Goal: Task Accomplishment & Management: Complete application form

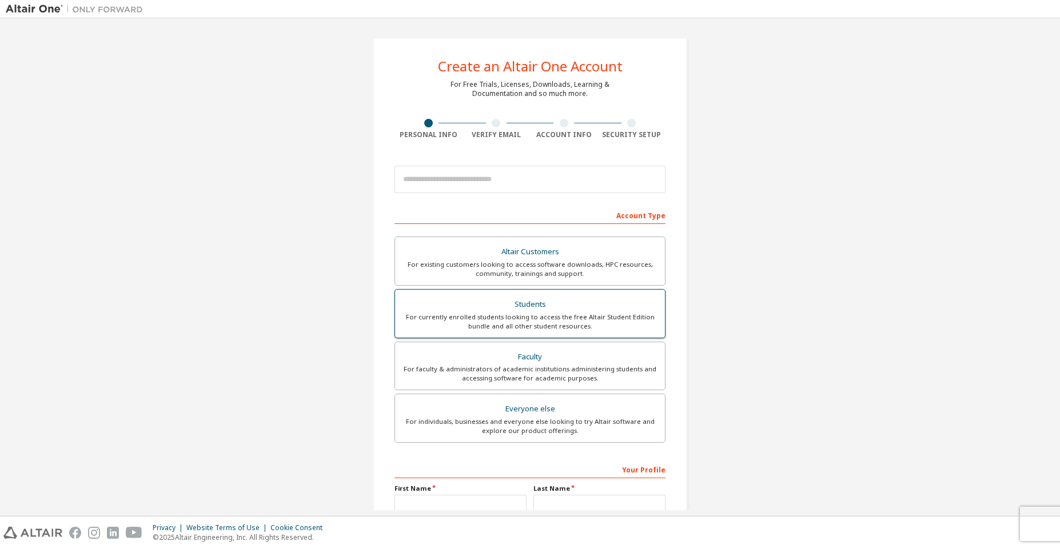
click at [546, 318] on div "For currently enrolled students looking to access the free Altair Student Editi…" at bounding box center [530, 322] width 256 height 18
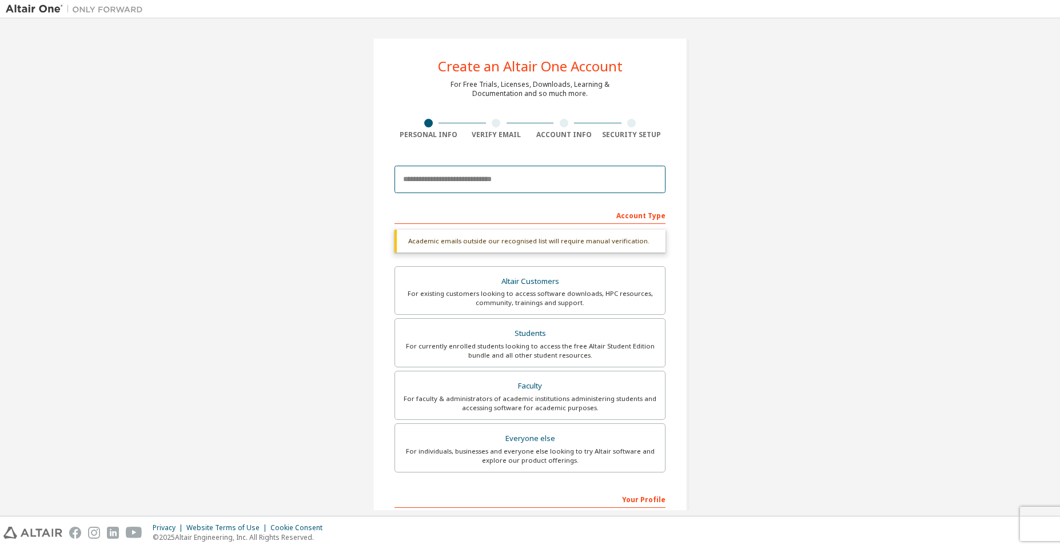
click at [490, 182] on input "email" at bounding box center [529, 179] width 271 height 27
type input "**********"
click at [478, 205] on form "**********" at bounding box center [529, 398] width 271 height 477
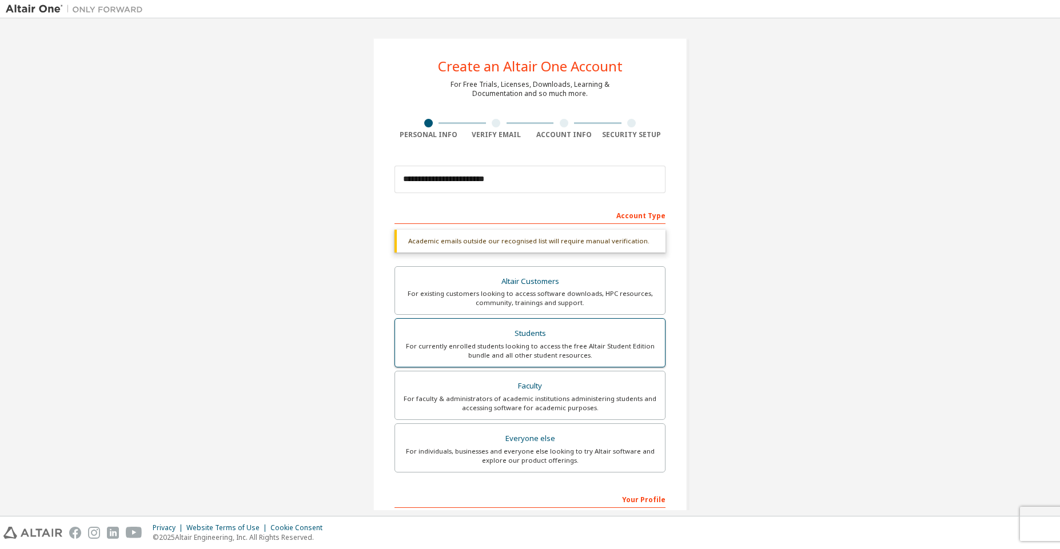
click at [528, 341] on div "Students" at bounding box center [530, 334] width 256 height 16
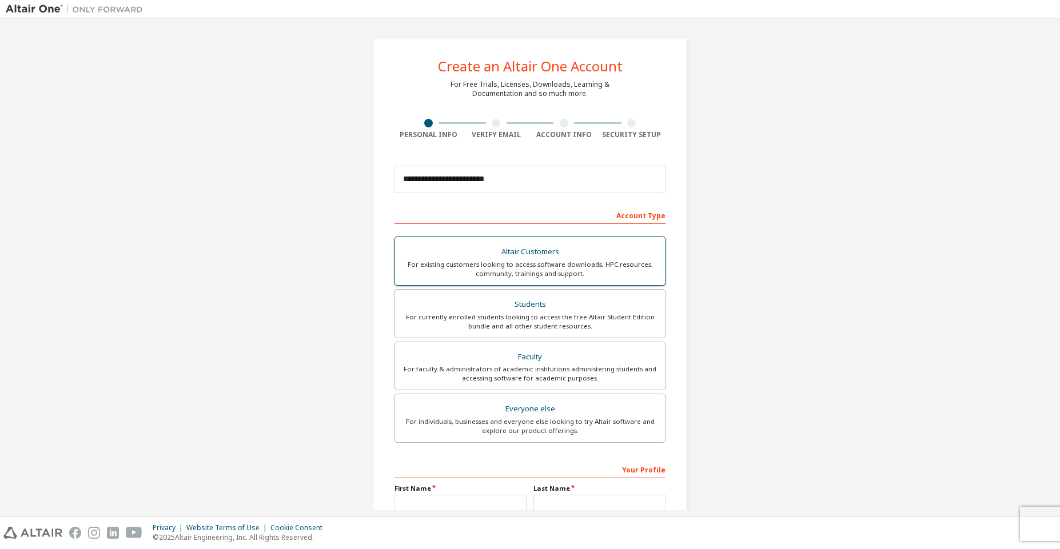
click at [534, 307] on div "Students" at bounding box center [530, 305] width 256 height 16
click at [532, 317] on div "For currently enrolled students looking to access the free Altair Student Editi…" at bounding box center [530, 322] width 256 height 18
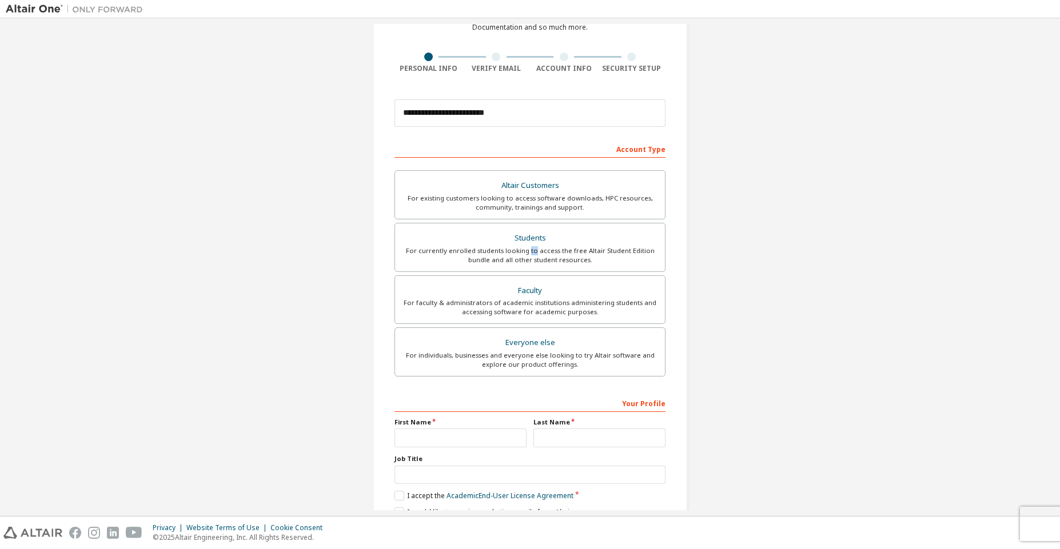
scroll to position [69, 0]
click at [450, 434] on input "text" at bounding box center [460, 436] width 132 height 19
type input "**********"
click at [561, 441] on input "text" at bounding box center [599, 436] width 132 height 19
type input "*********"
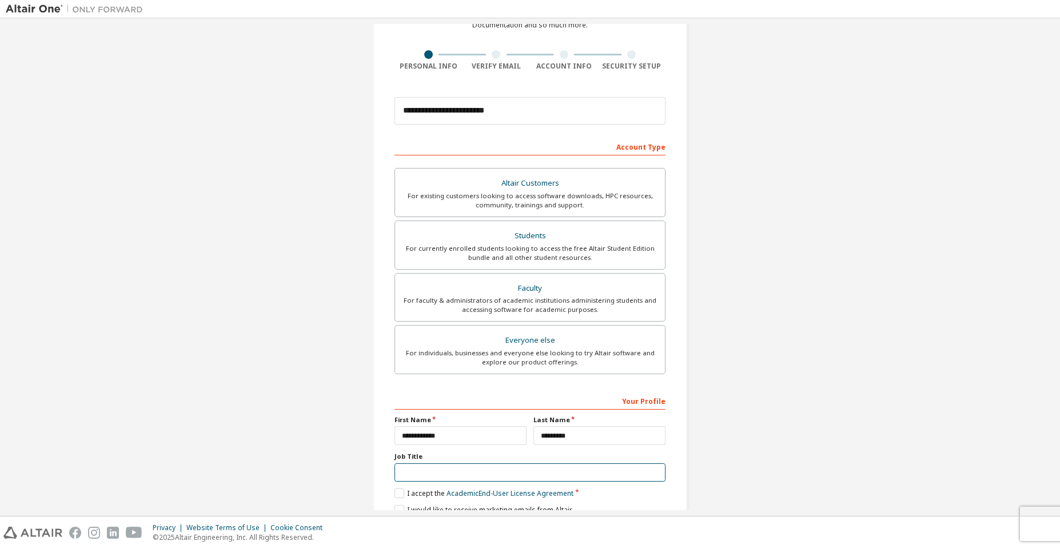
click at [531, 472] on input "text" at bounding box center [529, 473] width 271 height 19
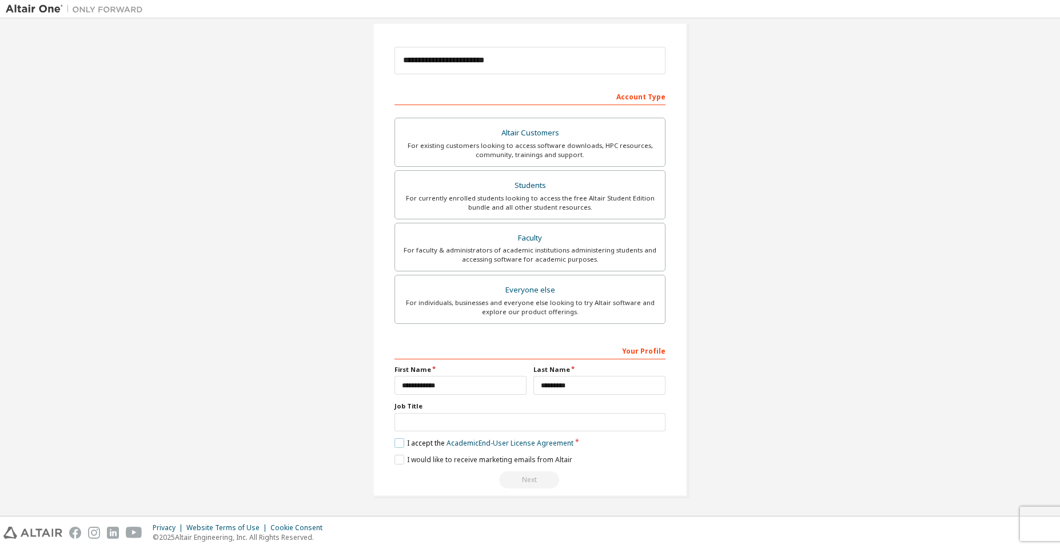
click at [400, 445] on label "I accept the Academic End-User License Agreement" at bounding box center [483, 444] width 179 height 10
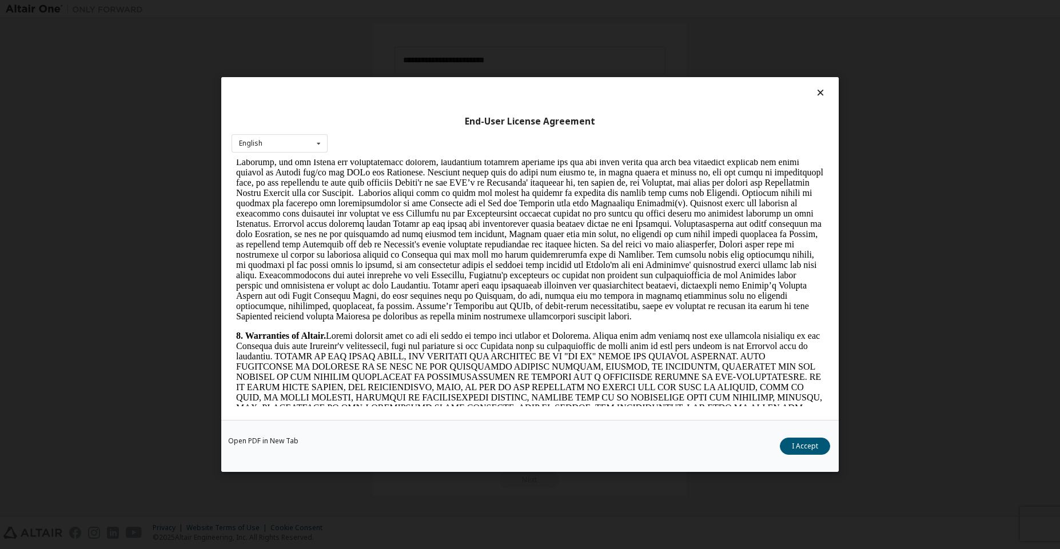
scroll to position [1804, 0]
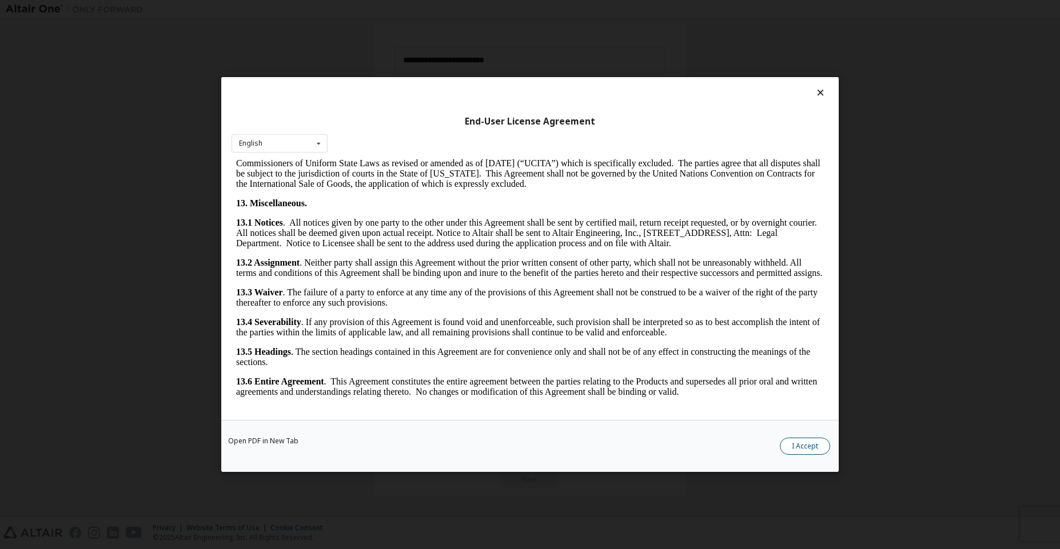
click at [802, 448] on button "I Accept" at bounding box center [805, 446] width 50 height 17
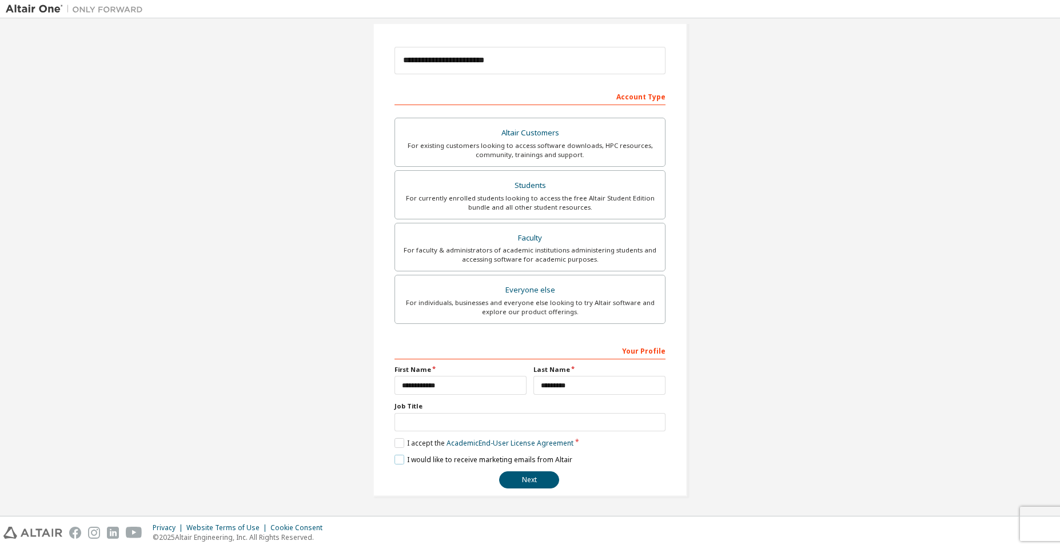
click at [420, 458] on label "I would like to receive marketing emails from Altair" at bounding box center [483, 460] width 178 height 10
click at [495, 481] on div "Next" at bounding box center [529, 480] width 271 height 17
click at [519, 478] on button "Next" at bounding box center [529, 480] width 60 height 17
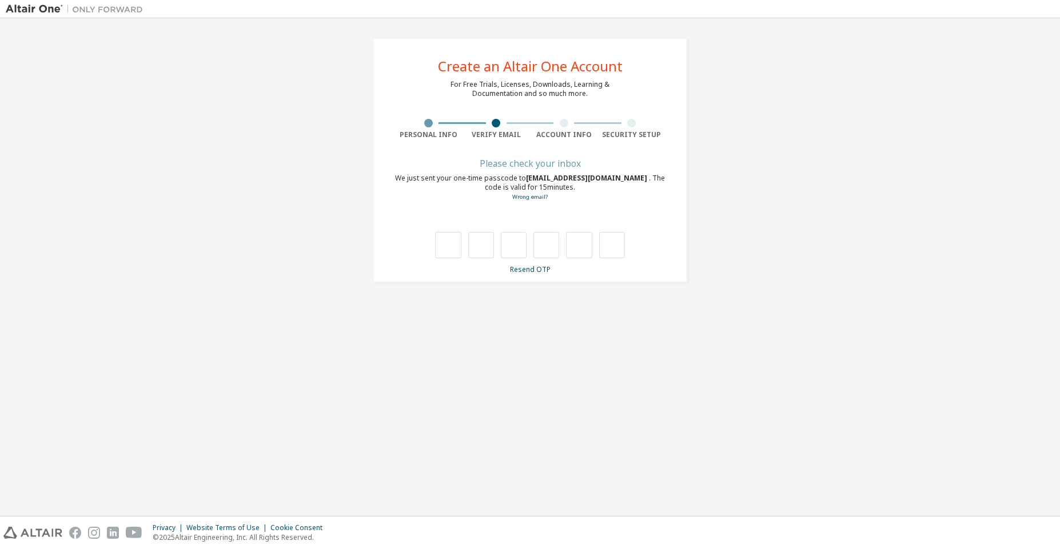
scroll to position [0, 0]
click at [445, 249] on input "text" at bounding box center [448, 245] width 26 height 26
type input "*"
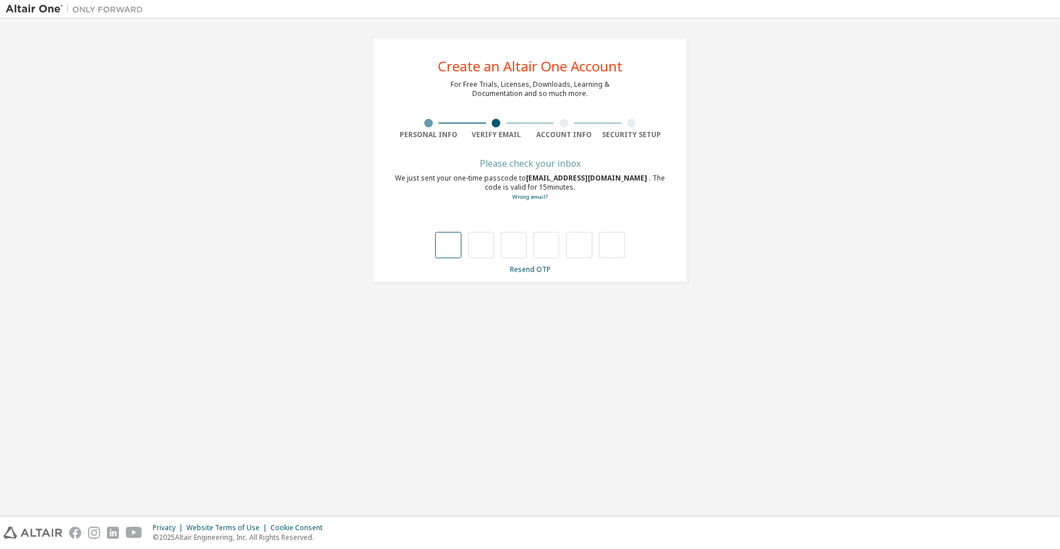
type input "*"
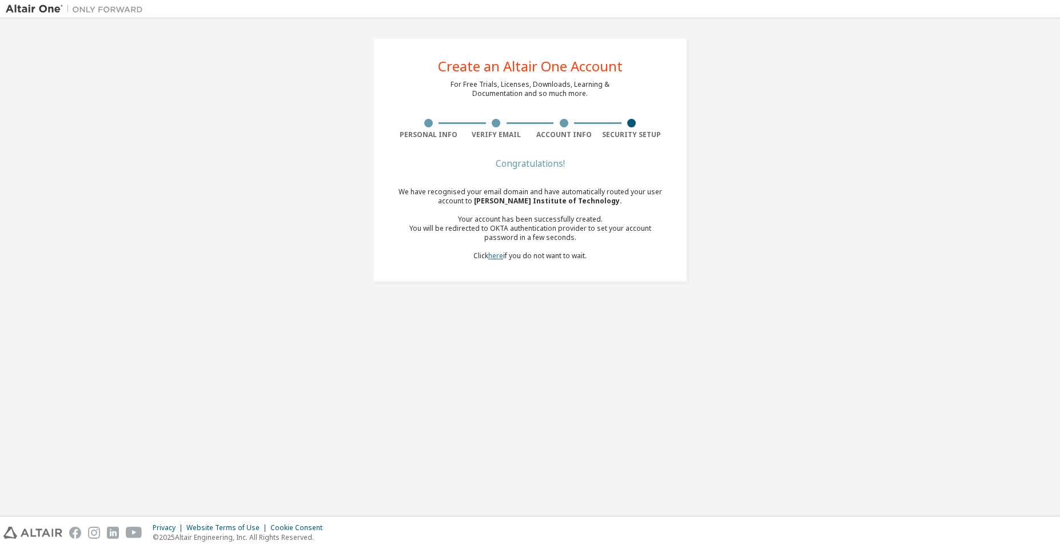
click at [493, 256] on link "here" at bounding box center [495, 256] width 15 height 10
